Goal: Transaction & Acquisition: Purchase product/service

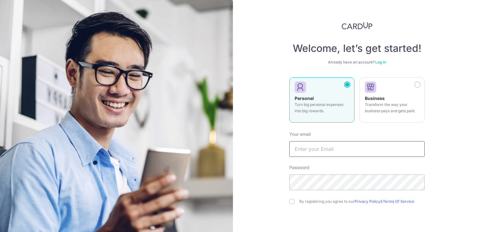
click at [315, 150] on input "text" at bounding box center [356, 149] width 135 height 16
type input "[EMAIL_ADDRESS][PERSON_NAME][DOMAIN_NAME]"
click at [287, 199] on div "Welcome, let’s get started! Already have an account? Log in Personal Turn big p…" at bounding box center [357, 116] width 248 height 232
click at [289, 202] on input "checkbox" at bounding box center [291, 201] width 5 height 5
checkbox input "true"
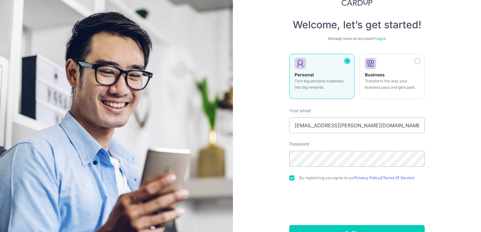
scroll to position [34, 0]
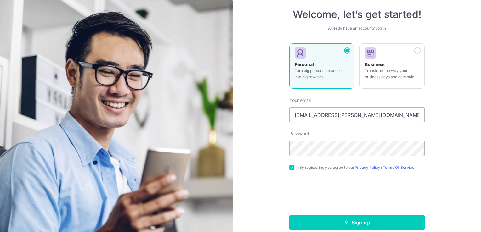
click at [381, 28] on link "Log in" at bounding box center [380, 28] width 11 height 5
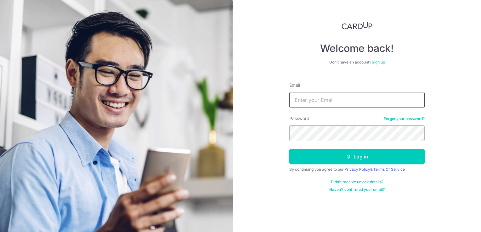
click at [312, 100] on input "Email" at bounding box center [356, 100] width 135 height 16
type input "tienchi.wong@gmail.com"
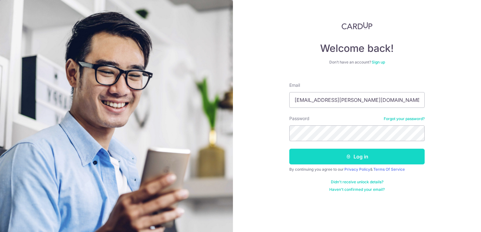
click at [372, 153] on button "Log in" at bounding box center [356, 157] width 135 height 16
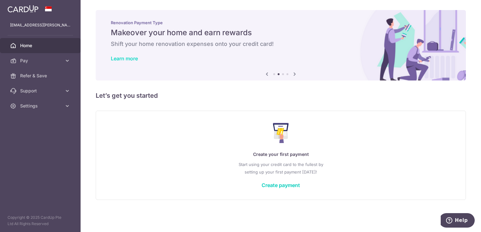
click at [130, 59] on link "Learn more" at bounding box center [124, 58] width 27 height 6
click at [277, 183] on link "Create payment" at bounding box center [280, 185] width 38 height 6
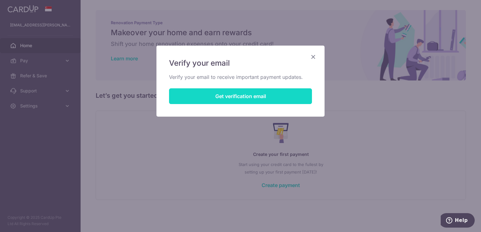
click at [226, 97] on button "Get verification email" at bounding box center [240, 96] width 143 height 16
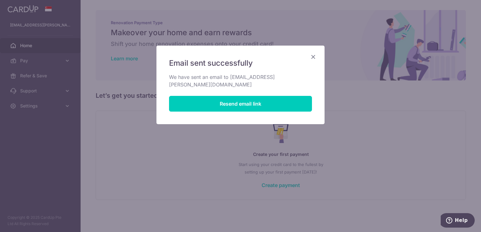
click at [313, 56] on icon "Close" at bounding box center [313, 57] width 8 height 8
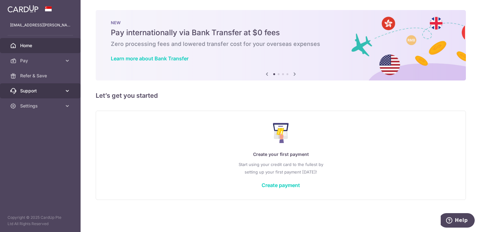
click at [66, 92] on icon at bounding box center [67, 91] width 6 height 6
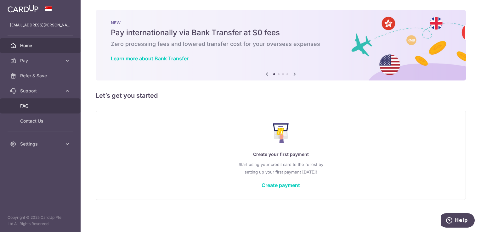
click at [29, 106] on span "FAQ" at bounding box center [41, 106] width 42 height 6
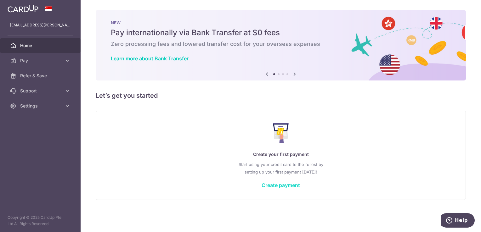
click at [276, 187] on link "Create payment" at bounding box center [280, 185] width 38 height 6
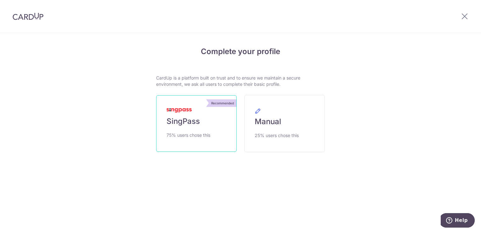
click at [184, 125] on span "SingPass" at bounding box center [182, 121] width 33 height 10
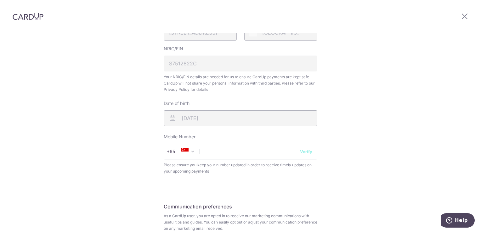
scroll to position [204, 0]
click at [261, 150] on input "text" at bounding box center [241, 150] width 154 height 16
type input "94568944"
click at [306, 149] on button "Verify" at bounding box center [306, 150] width 12 height 6
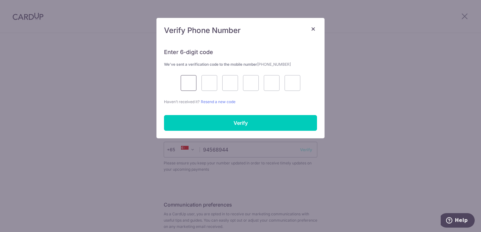
click at [187, 87] on input "text" at bounding box center [189, 83] width 16 height 16
type input "8"
type input "0"
type input "1"
type input "7"
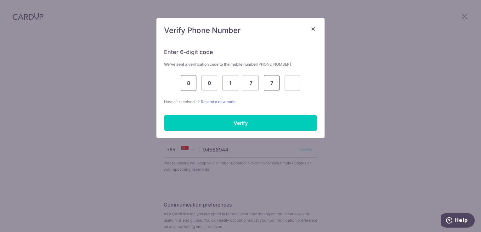
type input "7"
type input "6"
click at [220, 114] on div "Enter 6-digit code We’ve sent a verification code to the mobile number +6594568…" at bounding box center [240, 90] width 168 height 98
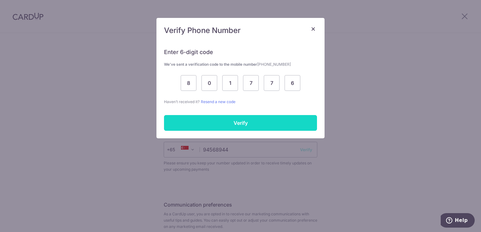
click at [239, 125] on input "Verify" at bounding box center [240, 123] width 153 height 16
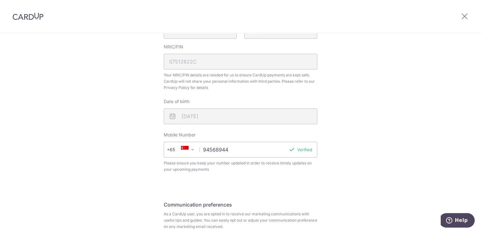
scroll to position [259, 0]
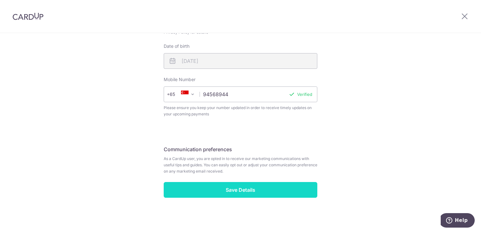
click at [239, 192] on input "Save Details" at bounding box center [241, 190] width 154 height 16
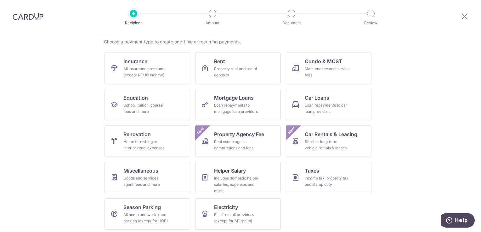
scroll to position [49, 0]
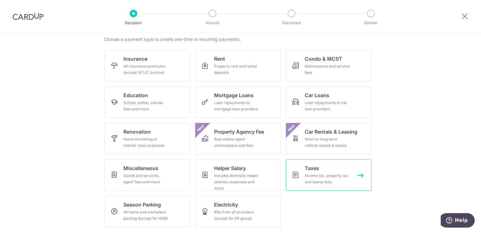
click at [312, 170] on span "Taxes" at bounding box center [311, 169] width 14 height 8
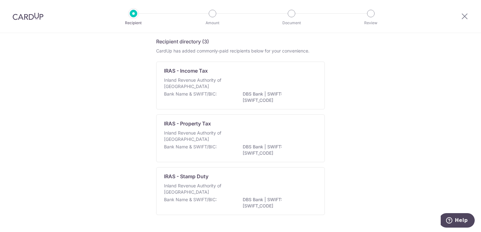
scroll to position [28, 0]
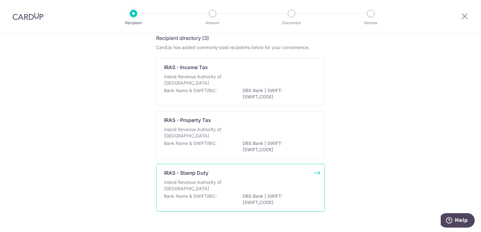
click at [186, 175] on p "IRAS - Stamp Duty" at bounding box center [186, 173] width 44 height 8
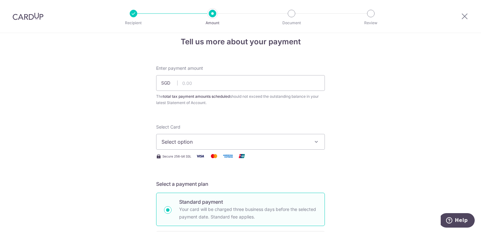
scroll to position [6, 0]
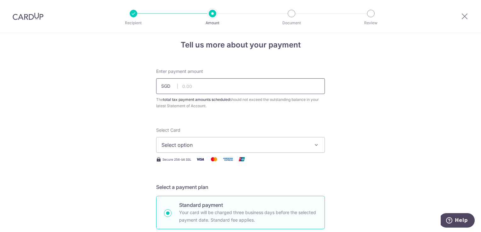
click at [199, 88] on input "text" at bounding box center [240, 86] width 169 height 16
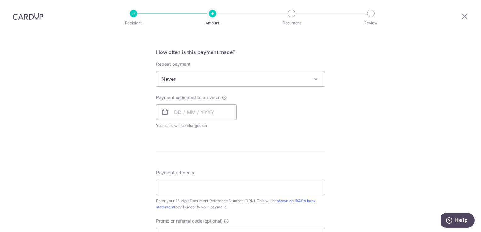
scroll to position [0, 0]
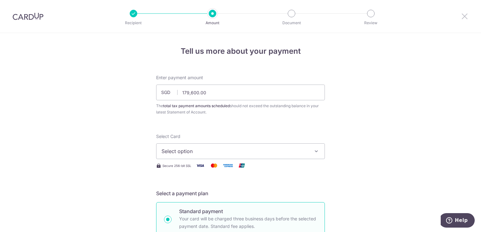
type input "179,600.00"
drag, startPoint x: 466, startPoint y: 17, endPoint x: 271, endPoint y: 33, distance: 195.0
click at [466, 17] on icon at bounding box center [465, 16] width 8 height 8
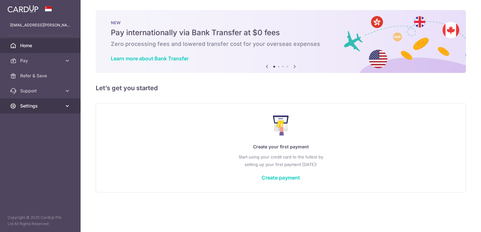
click at [67, 107] on icon at bounding box center [67, 106] width 6 height 6
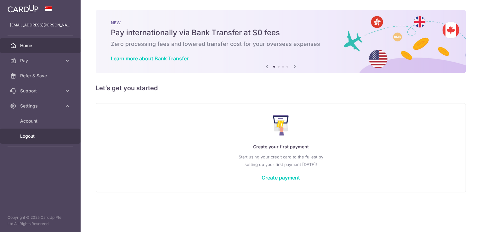
click at [33, 137] on span "Logout" at bounding box center [41, 136] width 42 height 6
